Goal: Task Accomplishment & Management: Complete application form

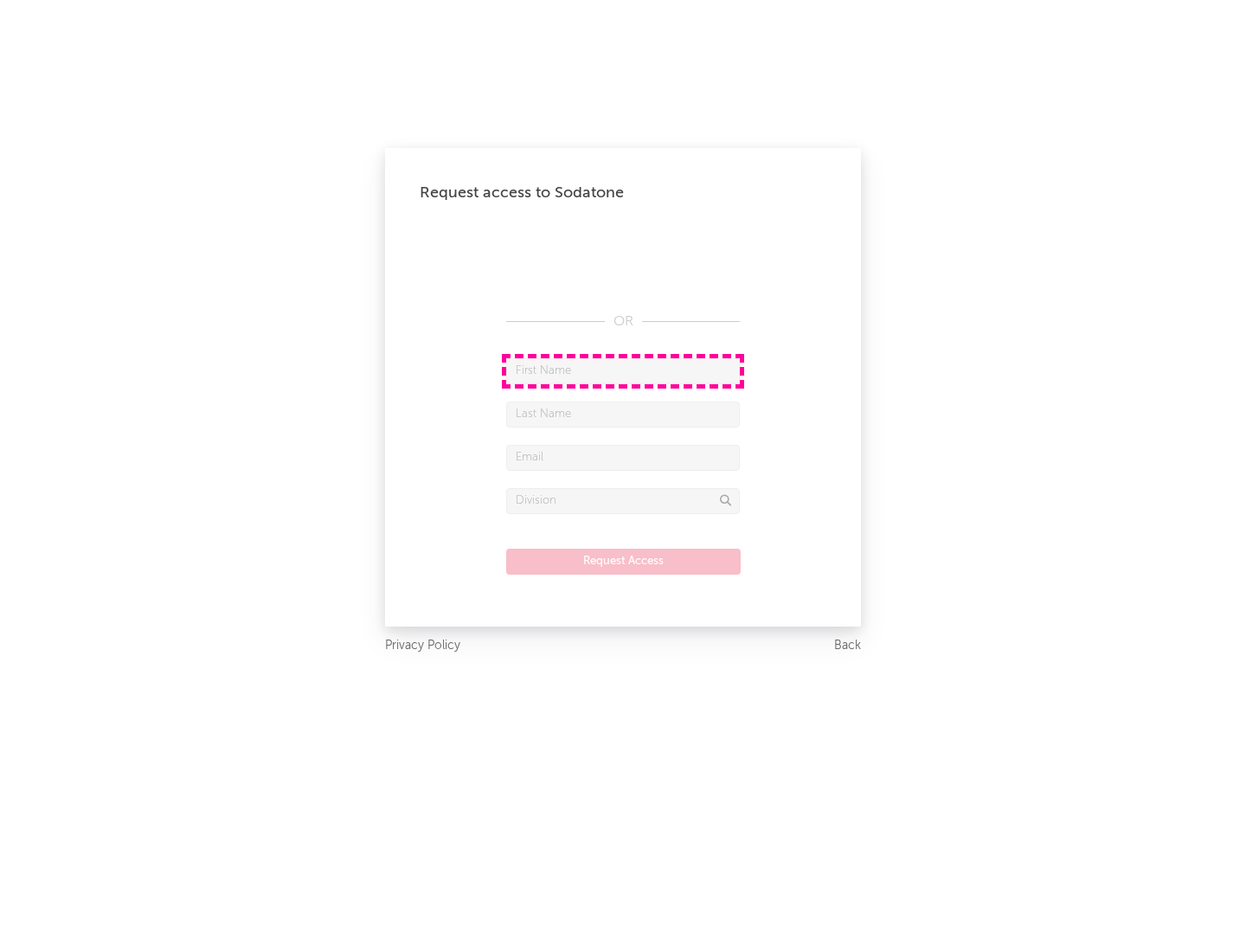
click at [623, 370] on input "text" at bounding box center [623, 371] width 234 height 26
type input "[PERSON_NAME]"
click at [623, 414] on input "text" at bounding box center [623, 414] width 234 height 26
type input "[PERSON_NAME]"
click at [623, 457] on input "text" at bounding box center [623, 457] width 234 height 26
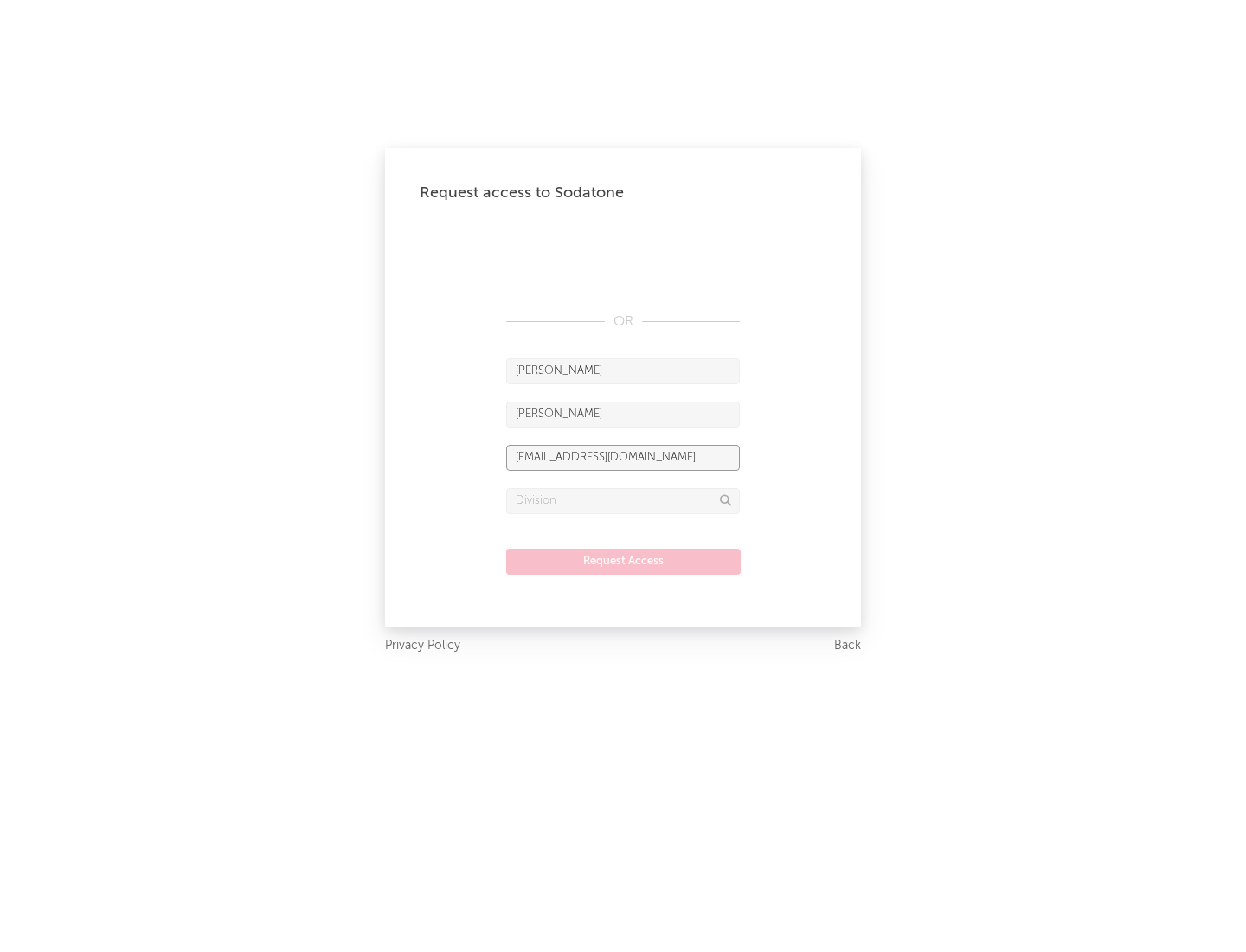
type input "[EMAIL_ADDRESS][DOMAIN_NAME]"
click at [623, 500] on input "text" at bounding box center [623, 500] width 234 height 26
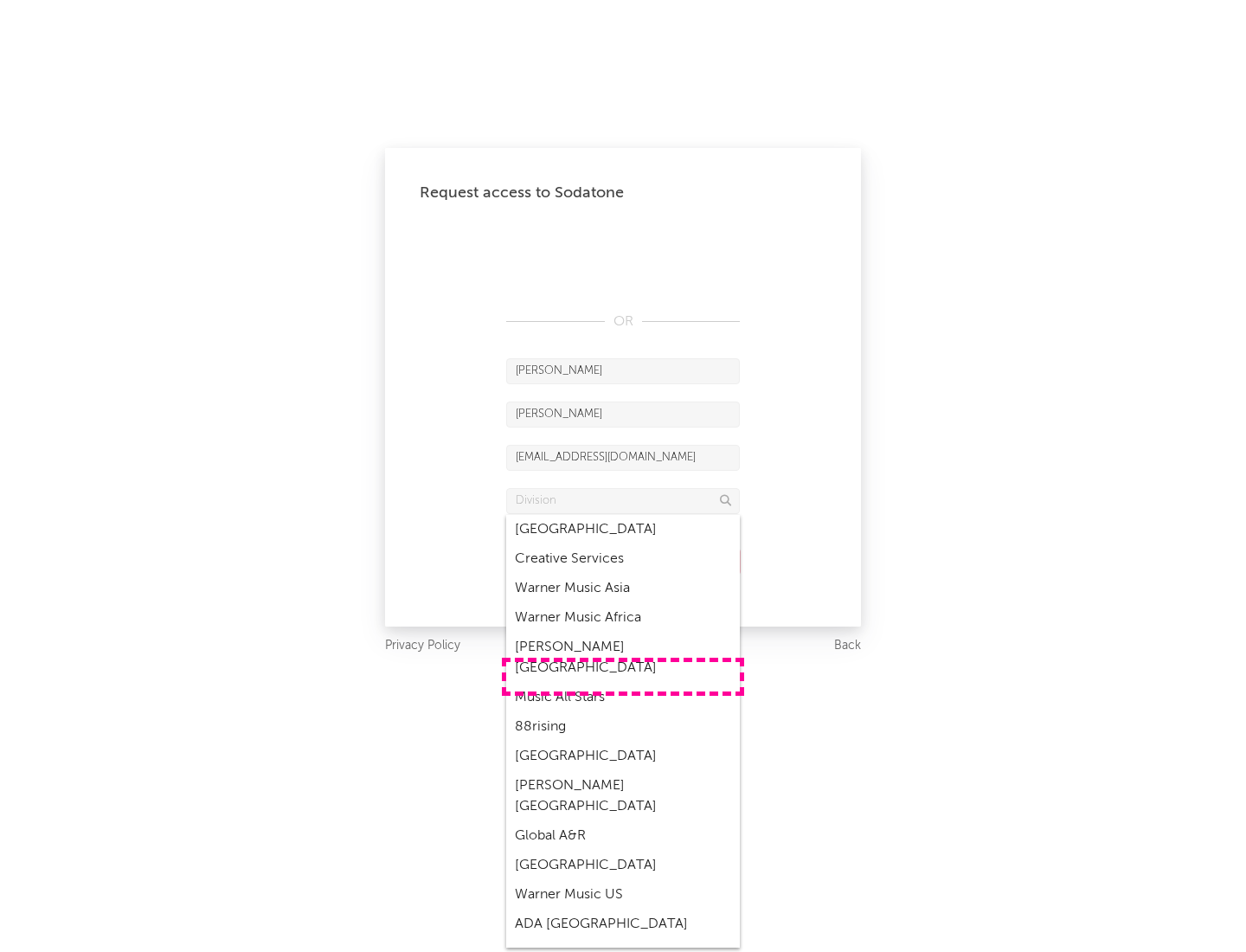
click at [623, 683] on div "Music All Stars" at bounding box center [623, 697] width 234 height 29
type input "Music All Stars"
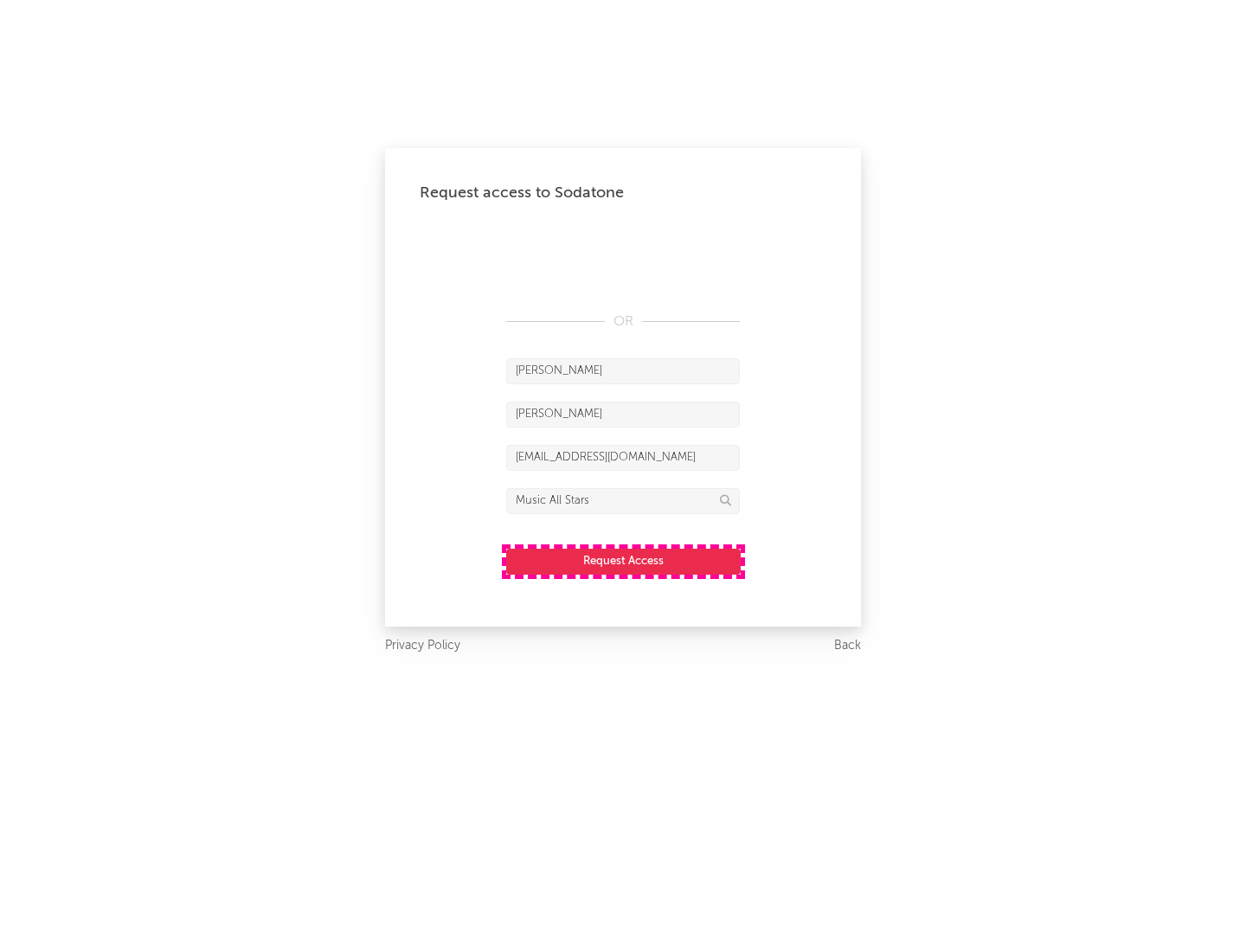
click at [623, 561] on button "Request Access" at bounding box center [623, 561] width 235 height 26
